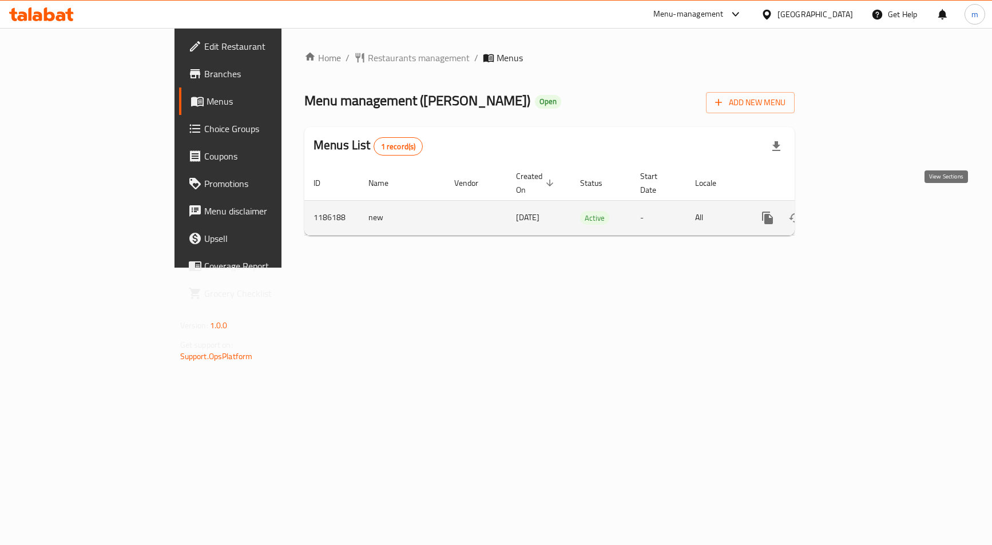
click at [857, 211] on icon "enhanced table" at bounding box center [850, 218] width 14 height 14
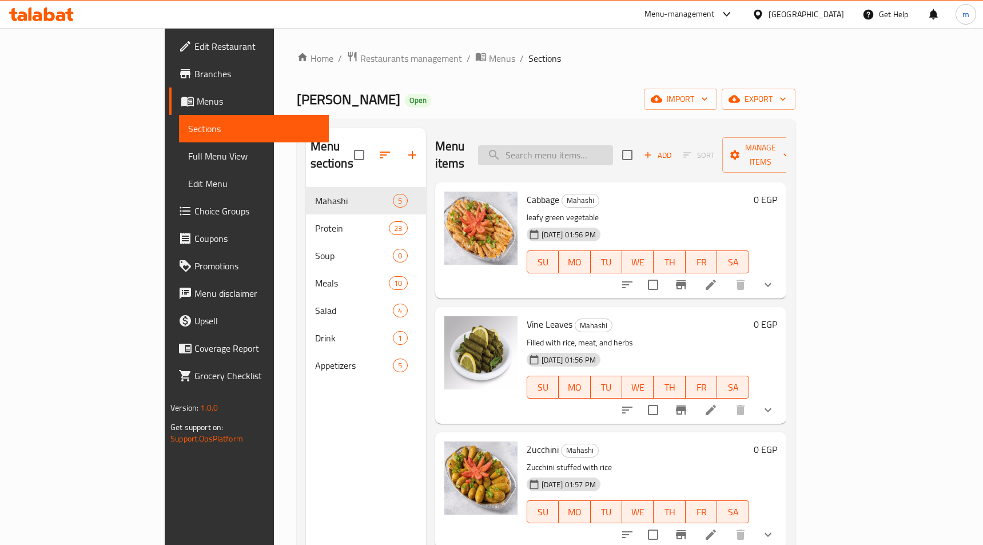
click at [613, 149] on input "search" at bounding box center [545, 155] width 135 height 20
paste input "Eggplant"
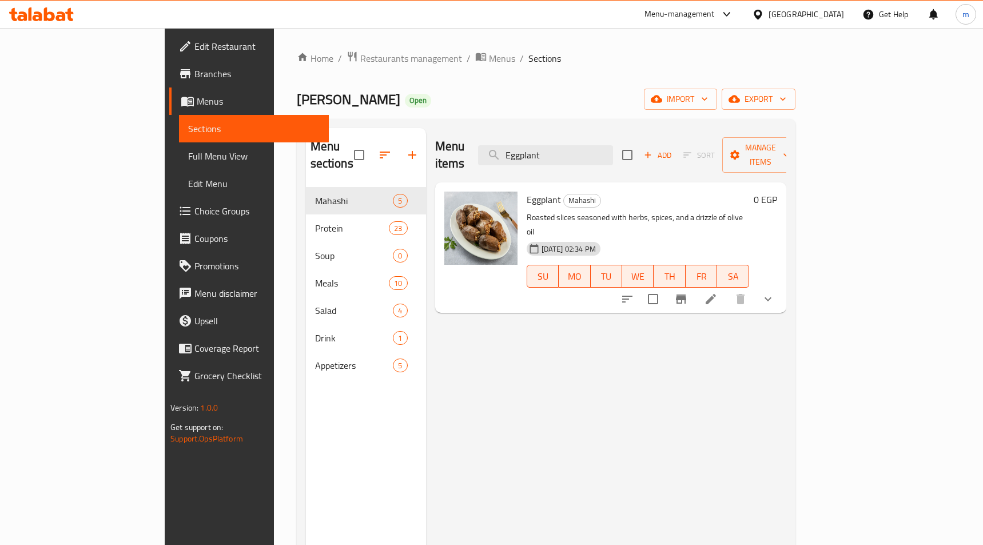
type input "Eggplant"
click at [727, 289] on li at bounding box center [711, 299] width 32 height 21
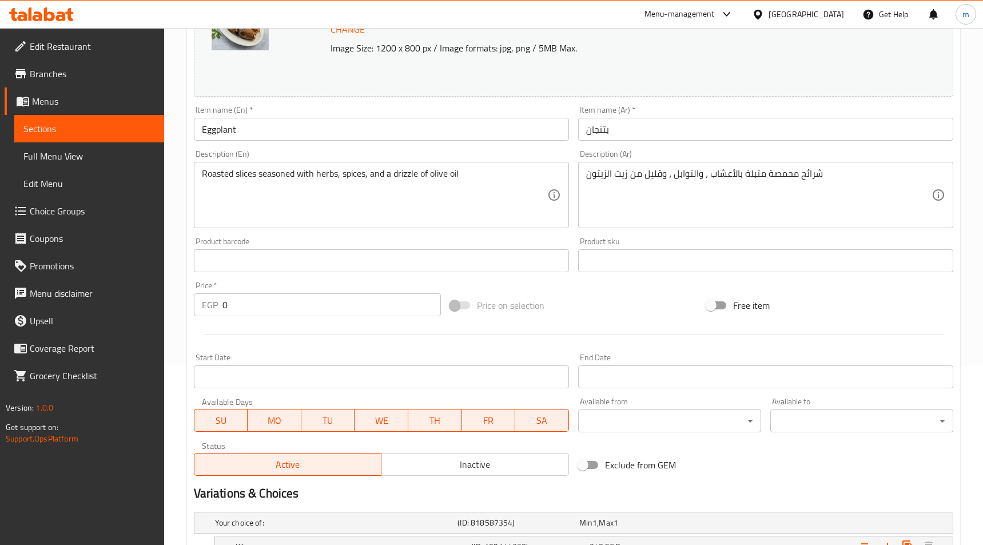
scroll to position [339, 0]
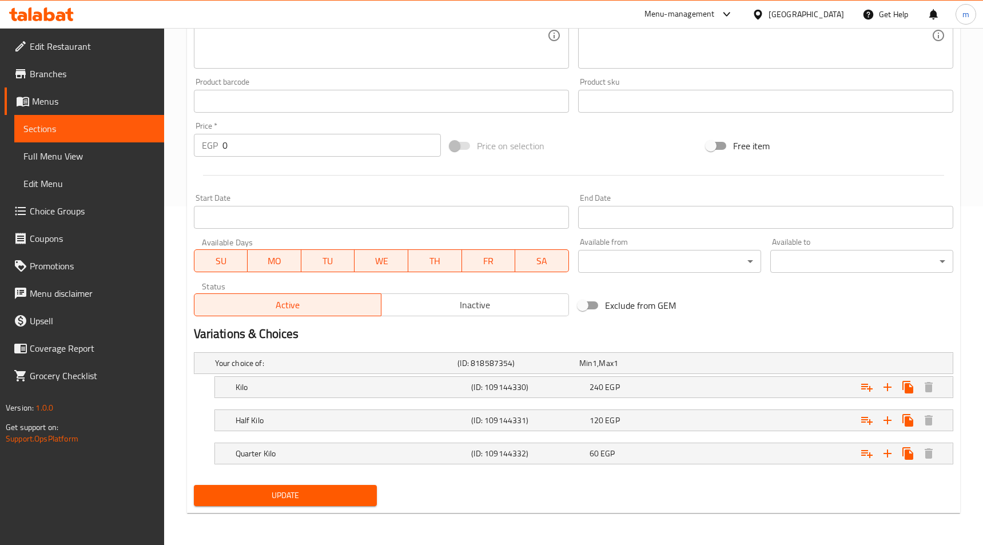
click at [512, 489] on div "Update" at bounding box center [573, 495] width 769 height 30
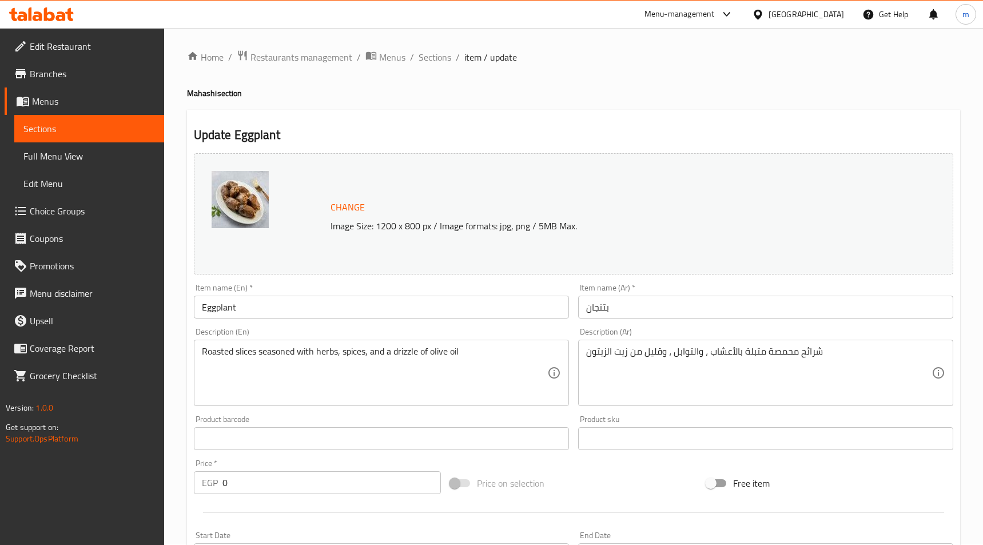
scroll to position [0, 0]
click at [308, 63] on span "Restaurants management" at bounding box center [302, 58] width 102 height 14
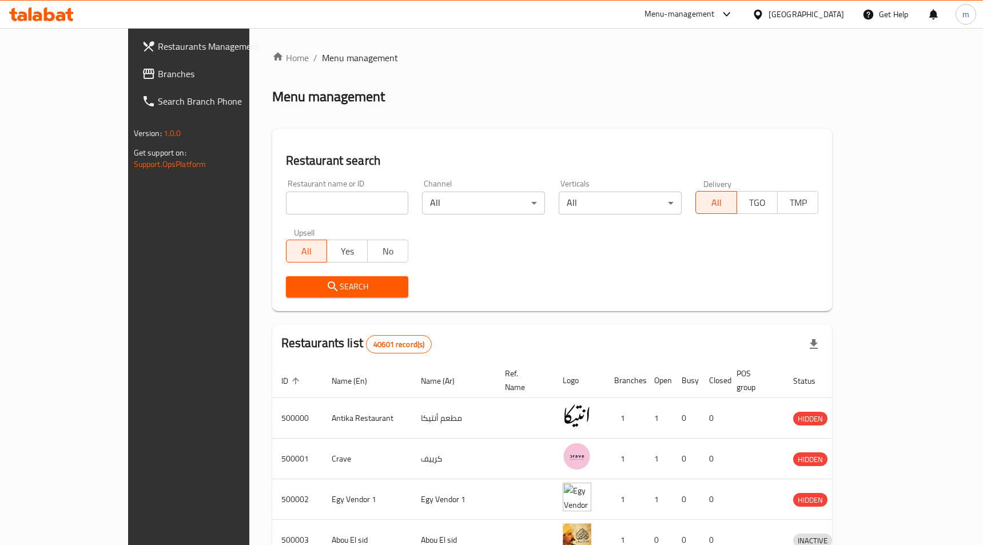
click at [158, 75] on span "Branches" at bounding box center [220, 74] width 125 height 14
